Goal: Information Seeking & Learning: Learn about a topic

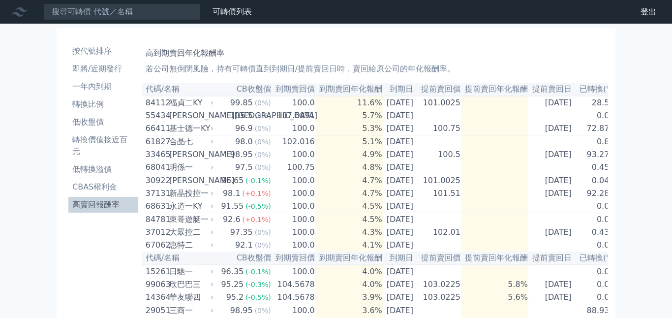
click at [98, 207] on li "高賣回報酬率" at bounding box center [102, 205] width 69 height 12
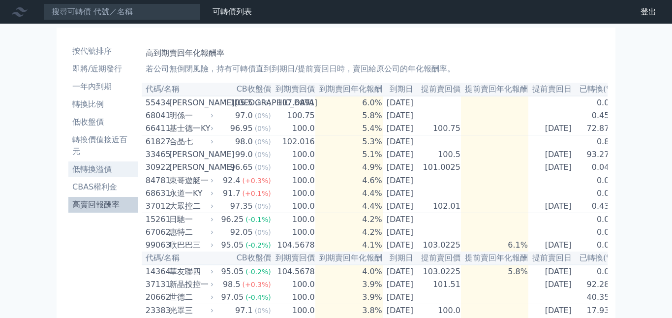
scroll to position [20, 0]
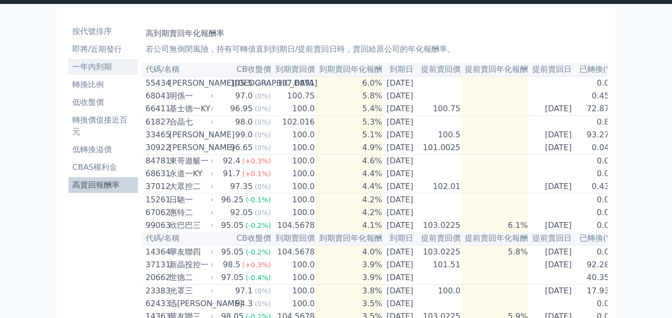
click at [94, 70] on li "一年內到期" at bounding box center [102, 67] width 69 height 12
click at [96, 66] on li "一年內到期" at bounding box center [102, 67] width 69 height 12
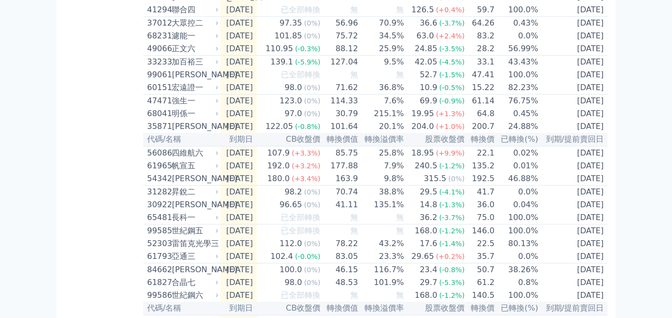
scroll to position [984, 0]
